Goal: Contribute content: Contribute content

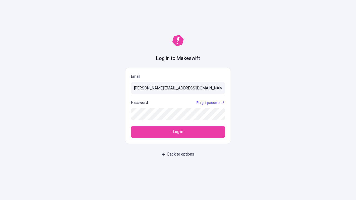
type input "sasha+test-ui@makeswift.com"
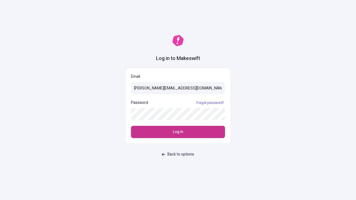
click at [178, 132] on span "Log in" at bounding box center [178, 132] width 10 height 6
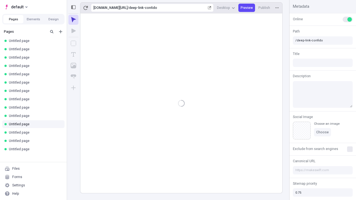
type input "/deep-link-confido"
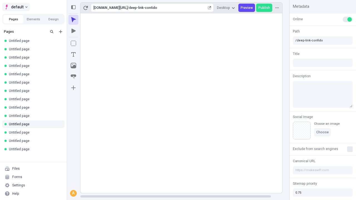
click at [16, 7] on span "default" at bounding box center [17, 7] width 13 height 7
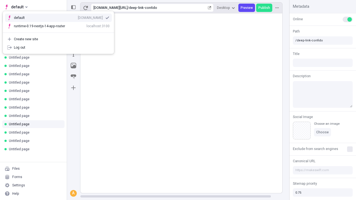
click at [58, 39] on div "Create new site" at bounding box center [62, 39] width 96 height 4
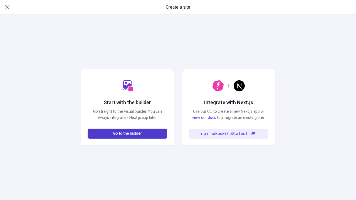
click at [127, 134] on span "Go to the builder" at bounding box center [127, 134] width 29 height 6
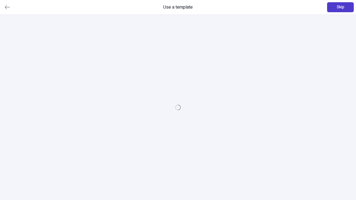
click at [341, 7] on span "Skip" at bounding box center [341, 7] width 8 height 6
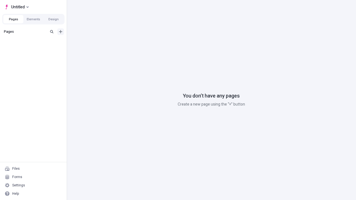
click at [61, 32] on icon "Add new" at bounding box center [60, 31] width 3 height 3
click at [90, 43] on span "Blank page" at bounding box center [93, 43] width 34 height 4
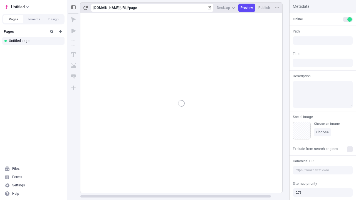
type input "/page"
click at [73, 43] on icon "Box" at bounding box center [74, 44] width 6 height 6
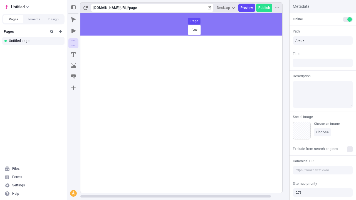
click at [187, 24] on div "Box Page" at bounding box center [178, 100] width 356 height 200
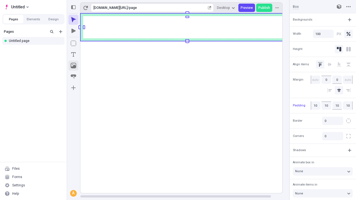
click at [73, 66] on icon "Image" at bounding box center [74, 66] width 6 height 6
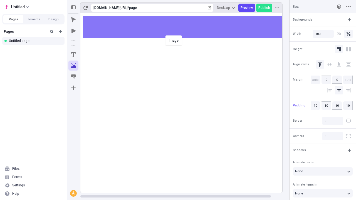
click at [187, 27] on div "Image" at bounding box center [178, 100] width 356 height 200
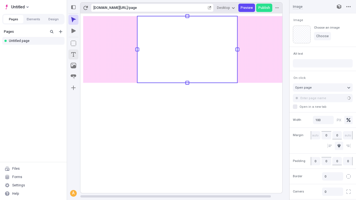
click at [73, 55] on icon "Text" at bounding box center [73, 54] width 4 height 4
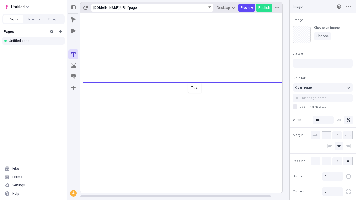
click at [187, 82] on div "Text" at bounding box center [178, 100] width 356 height 200
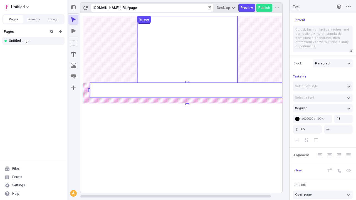
click at [187, 90] on rect at bounding box center [187, 90] width 195 height 15
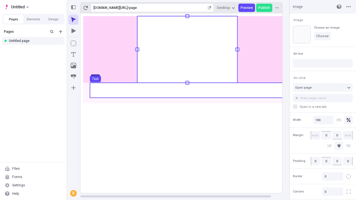
click at [187, 90] on use at bounding box center [187, 90] width 195 height 15
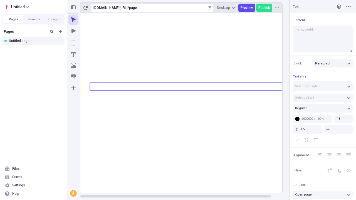
type textarea "Hello, world!"
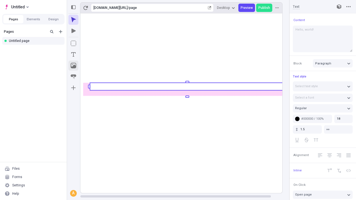
click at [73, 66] on icon "Image" at bounding box center [74, 66] width 6 height 6
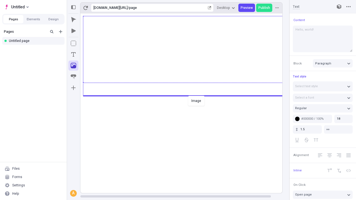
click at [187, 95] on div "Image" at bounding box center [178, 100] width 356 height 200
